Goal: Complete application form: Complete application form

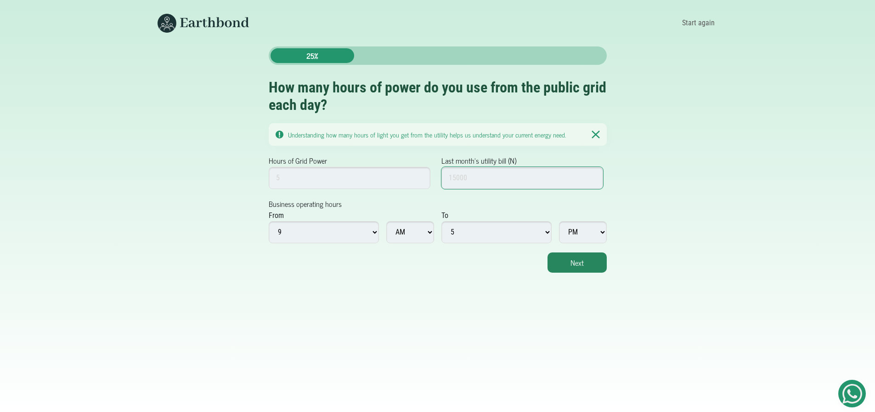
click at [466, 180] on input "Last month's utility bill (N)" at bounding box center [523, 178] width 162 height 22
click at [290, 174] on input "Hours of Grid Power" at bounding box center [350, 178] width 162 height 22
click at [420, 180] on input "1" at bounding box center [350, 178] width 162 height 22
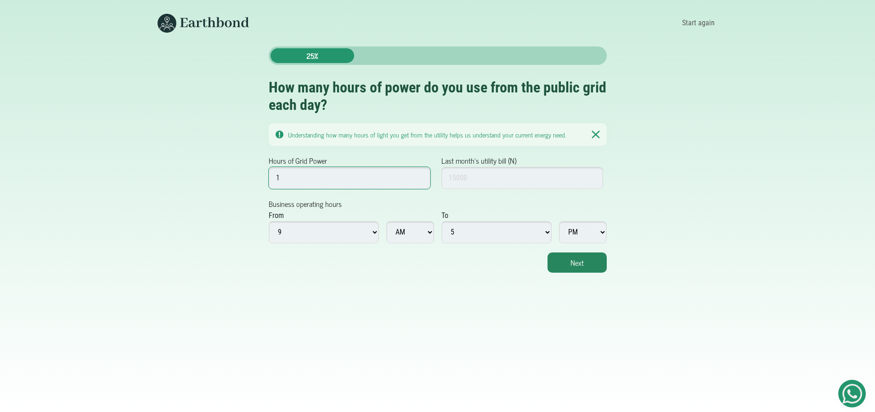
click at [420, 180] on input "1" at bounding box center [350, 178] width 162 height 22
click at [419, 173] on input "2" at bounding box center [350, 178] width 162 height 22
click at [419, 173] on input "3" at bounding box center [350, 178] width 162 height 22
click at [414, 182] on input "3" at bounding box center [350, 178] width 162 height 22
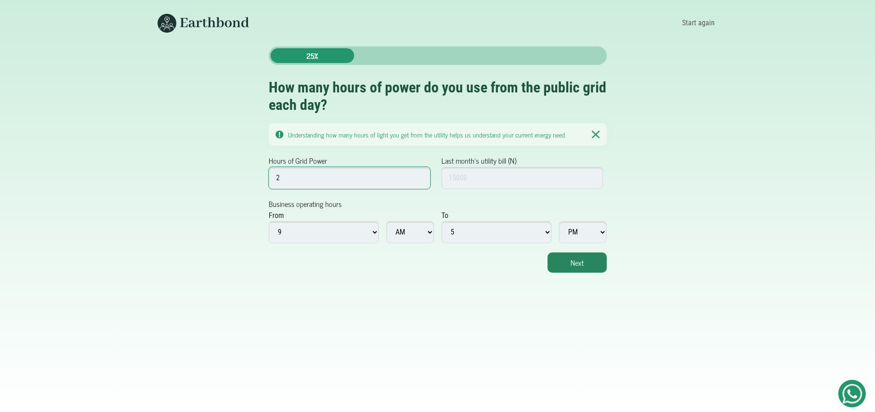
click at [418, 179] on input "2" at bounding box center [350, 178] width 162 height 22
type input "1"
click at [418, 180] on input "1" at bounding box center [350, 178] width 162 height 22
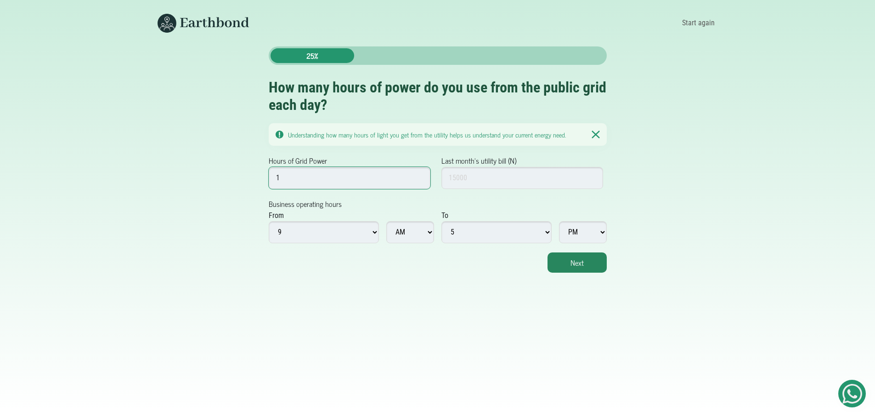
click at [418, 181] on input "1" at bounding box center [350, 178] width 162 height 22
